Goal: Task Accomplishment & Management: Use online tool/utility

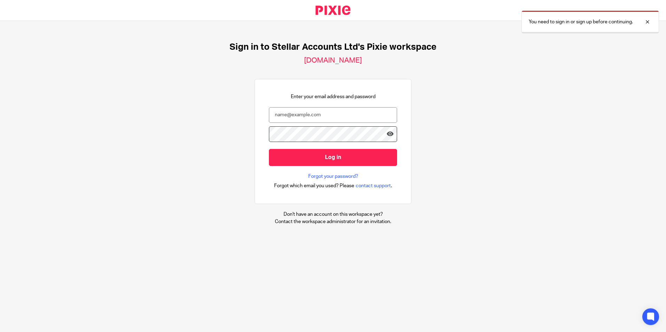
click at [208, 131] on div "Sign in to Stellar Accounts Ltd's Pixie workspace [DOMAIN_NAME] Enter your emai…" at bounding box center [333, 133] width 666 height 225
click at [289, 113] on input "email" at bounding box center [333, 115] width 128 height 16
type input "[PERSON_NAME][EMAIL_ADDRESS][PERSON_NAME][DOMAIN_NAME]"
click at [269, 149] on input "Log in" at bounding box center [333, 157] width 128 height 17
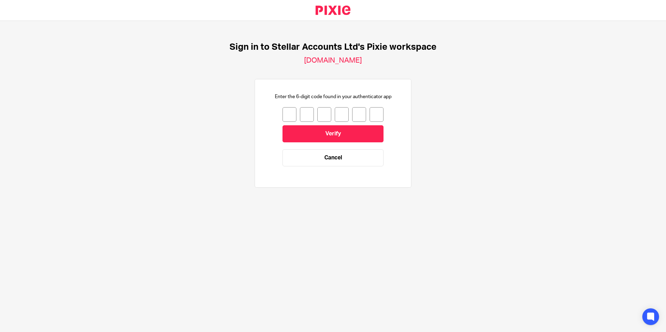
click at [283, 115] on input "number" at bounding box center [290, 114] width 14 height 15
type input "5"
type input "6"
type input "8"
type input "3"
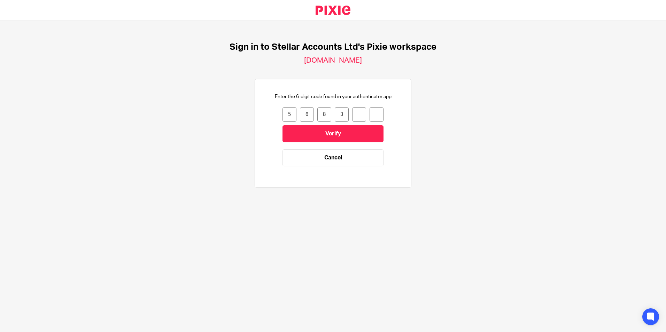
type input "3"
type input "2"
click at [296, 137] on input "Verify" at bounding box center [333, 133] width 101 height 17
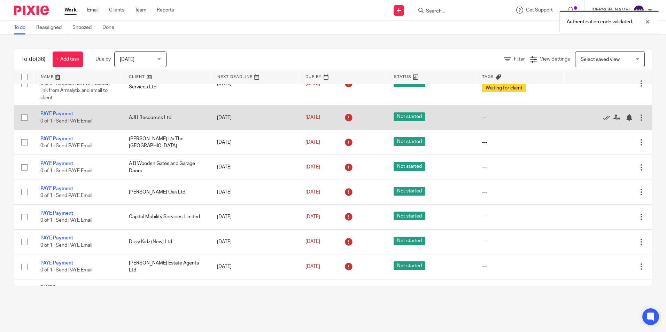
scroll to position [174, 0]
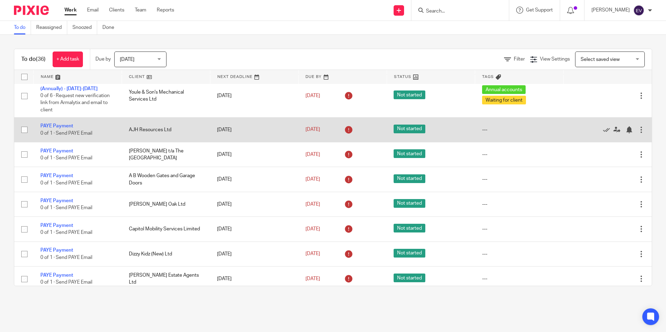
click at [72, 123] on td "PAYE Payment 0 of 1 · Send PAYE Email" at bounding box center [77, 129] width 89 height 25
click at [68, 125] on link "PAYE Payment" at bounding box center [56, 126] width 33 height 5
